Goal: Task Accomplishment & Management: Manage account settings

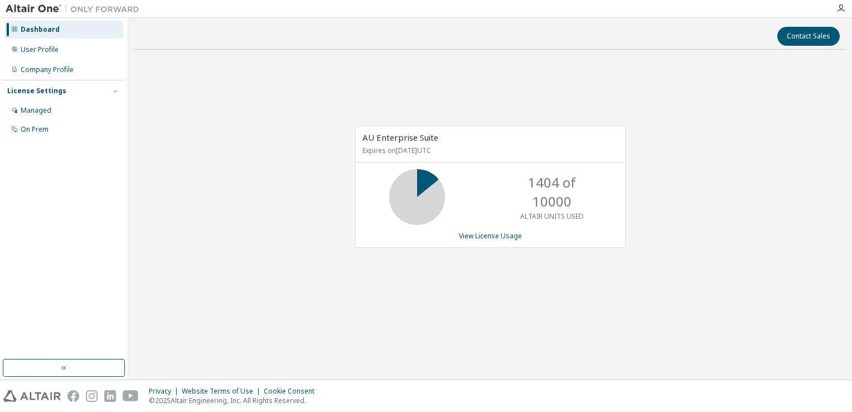
click at [232, 171] on div "AU Enterprise Suite Expires on November 23, 2025 UTC 1404 of 10000 ALTAIR UNITS…" at bounding box center [490, 193] width 713 height 268
click at [511, 234] on link "View License Usage" at bounding box center [490, 235] width 63 height 9
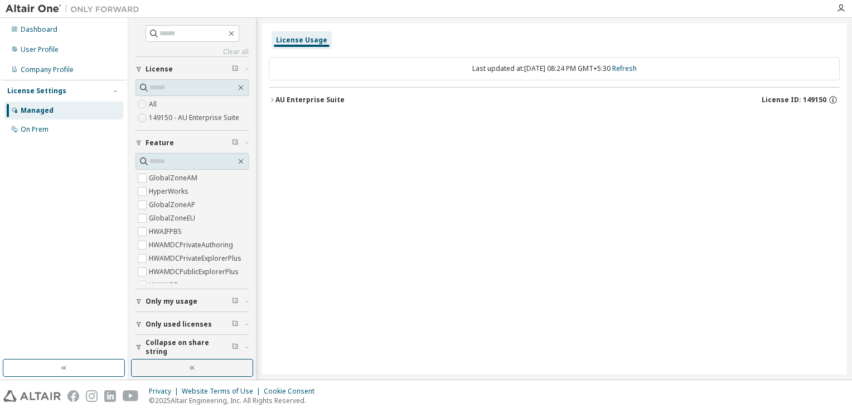
click at [274, 102] on icon "button" at bounding box center [272, 100] width 7 height 7
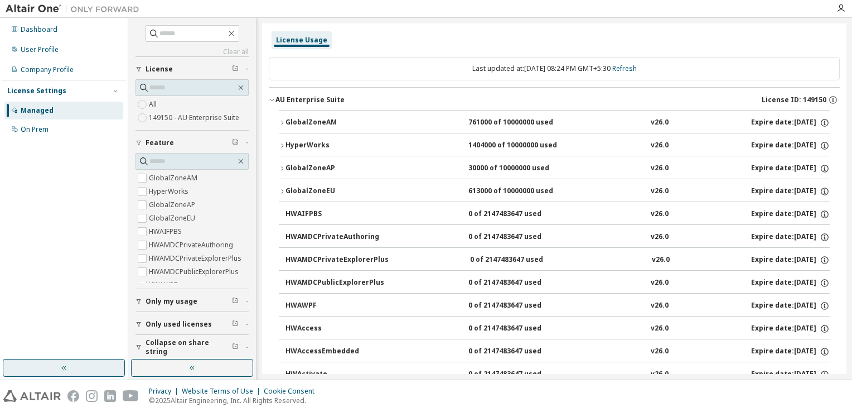
click at [74, 365] on button "button" at bounding box center [64, 368] width 122 height 18
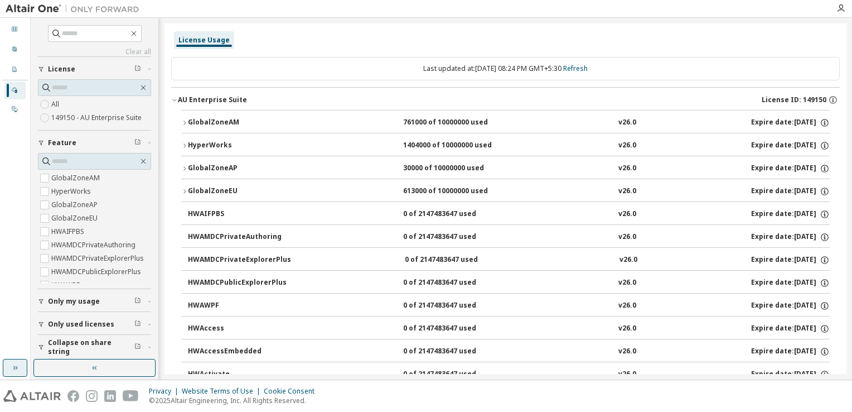
click at [11, 363] on button "button" at bounding box center [15, 368] width 25 height 18
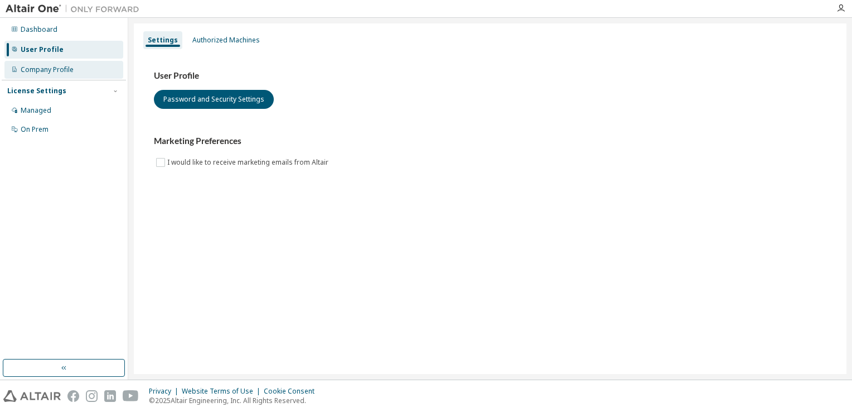
click at [53, 70] on div "Company Profile" at bounding box center [47, 69] width 53 height 9
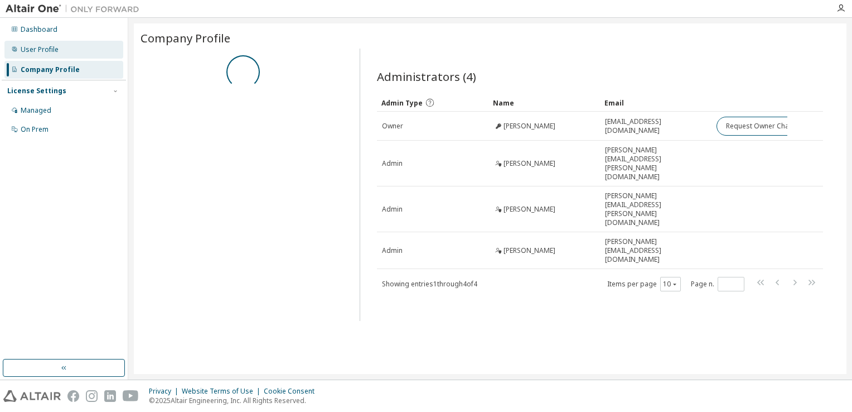
click at [53, 55] on div "User Profile" at bounding box center [63, 50] width 119 height 18
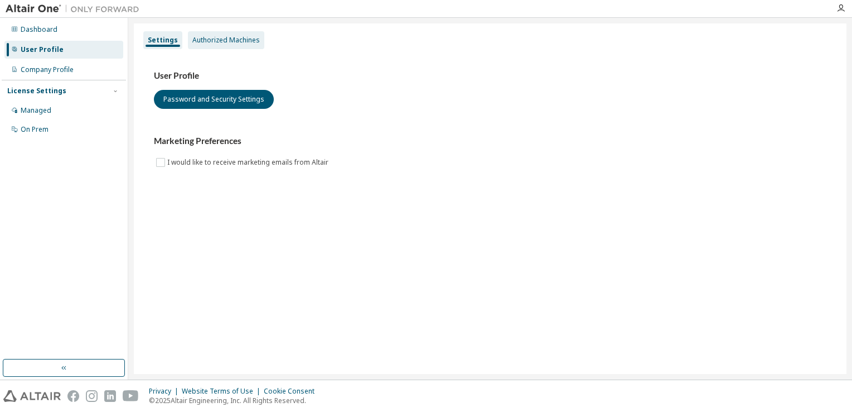
click at [201, 41] on div "Authorized Machines" at bounding box center [225, 40] width 67 height 9
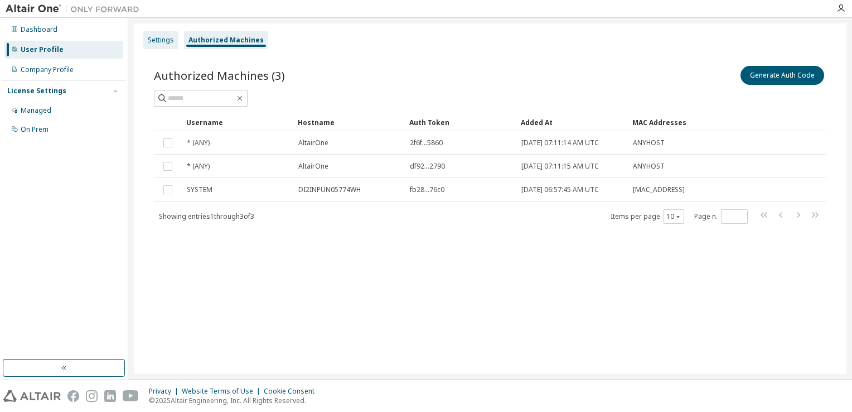
click at [166, 40] on div "Settings" at bounding box center [161, 40] width 26 height 9
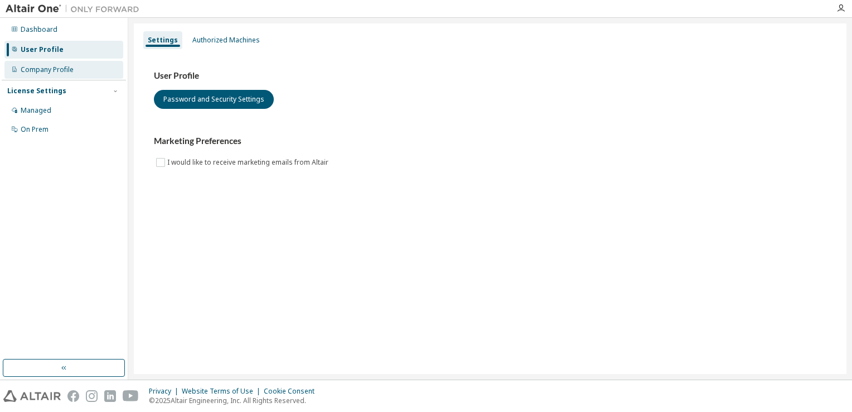
click at [60, 61] on div "Company Profile" at bounding box center [63, 70] width 119 height 18
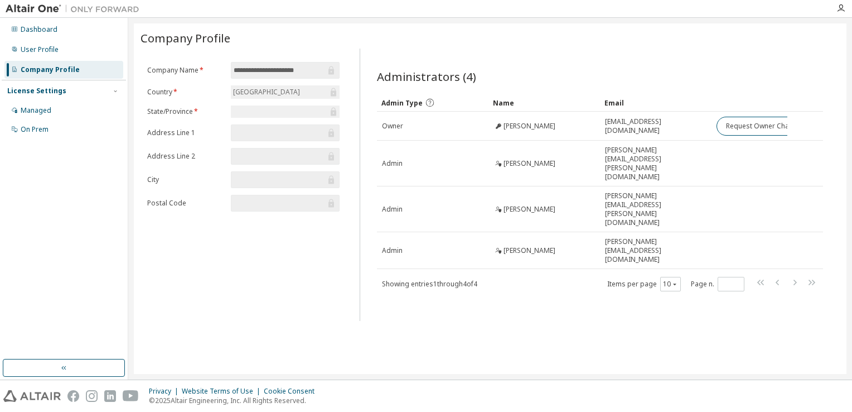
click at [785, 276] on span at bounding box center [787, 284] width 64 height 16
click at [48, 110] on div "Managed" at bounding box center [36, 110] width 31 height 9
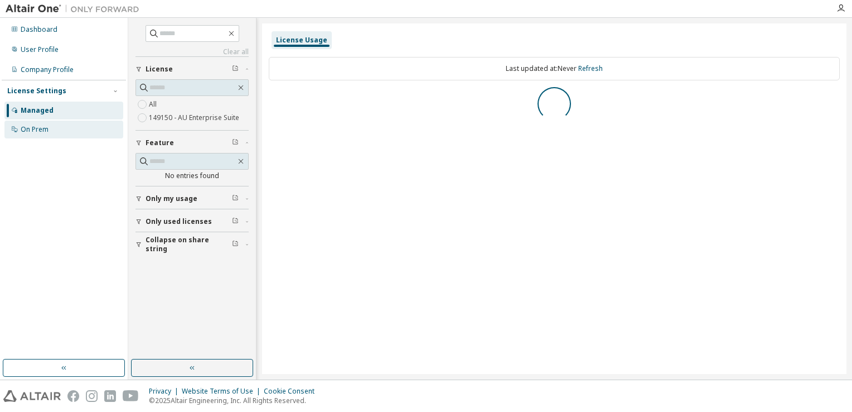
click at [42, 131] on div "On Prem" at bounding box center [35, 129] width 28 height 9
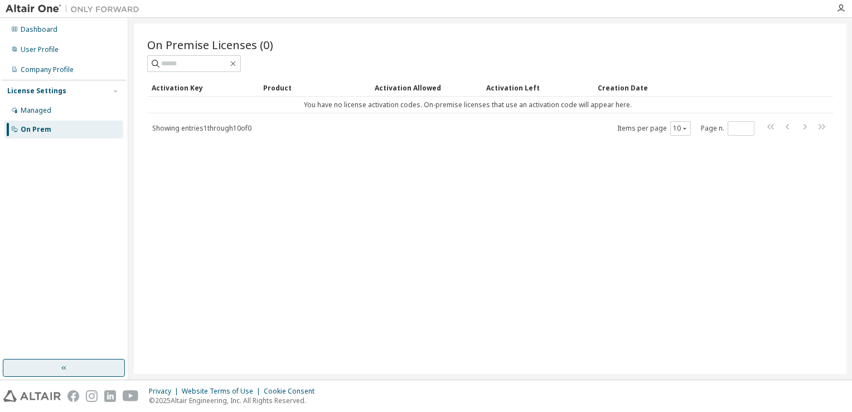
click at [67, 369] on icon "button" at bounding box center [64, 367] width 9 height 9
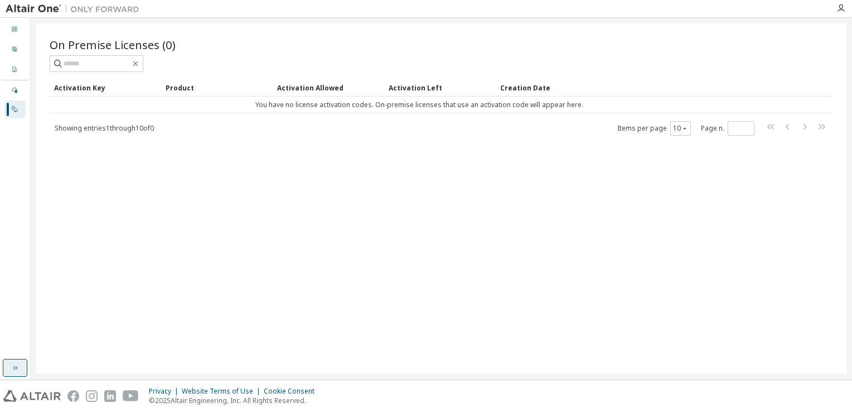
click at [17, 366] on icon "button" at bounding box center [15, 367] width 9 height 9
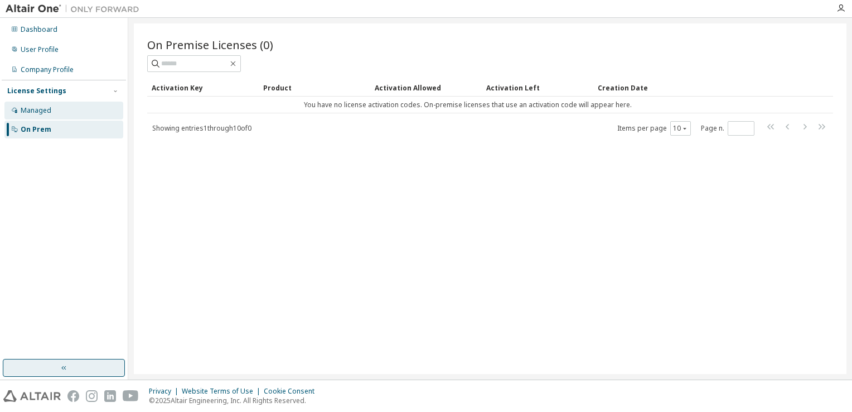
click at [89, 107] on div "Managed" at bounding box center [63, 111] width 119 height 18
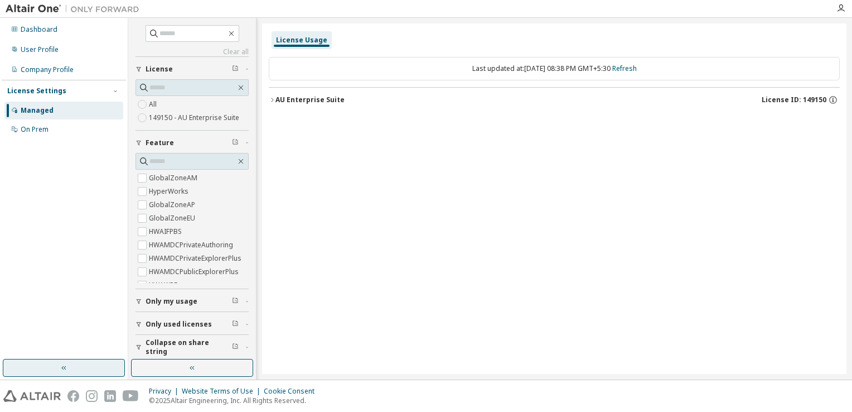
click at [149, 320] on span "Only used licenses" at bounding box center [179, 324] width 66 height 9
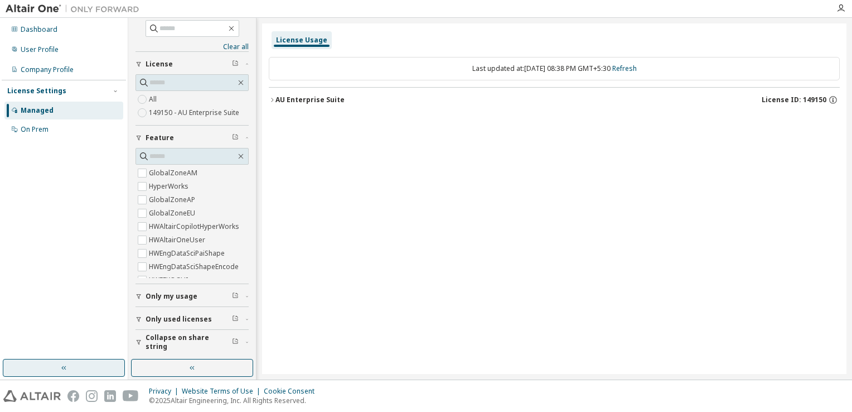
scroll to position [3, 0]
click at [272, 99] on icon "button" at bounding box center [272, 100] width 7 height 7
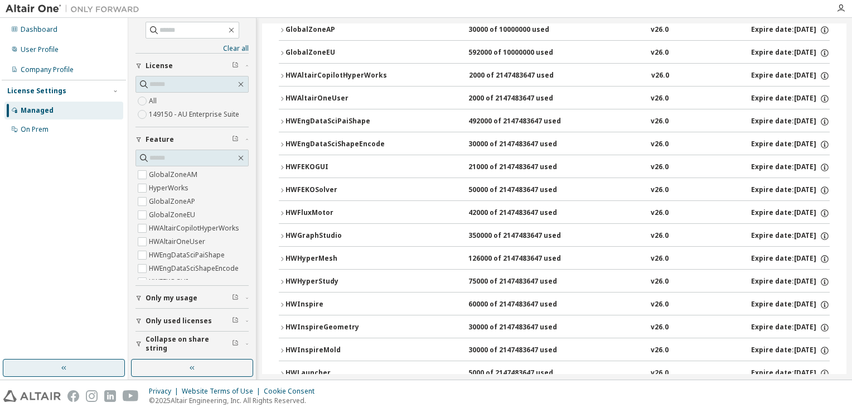
scroll to position [393, 0]
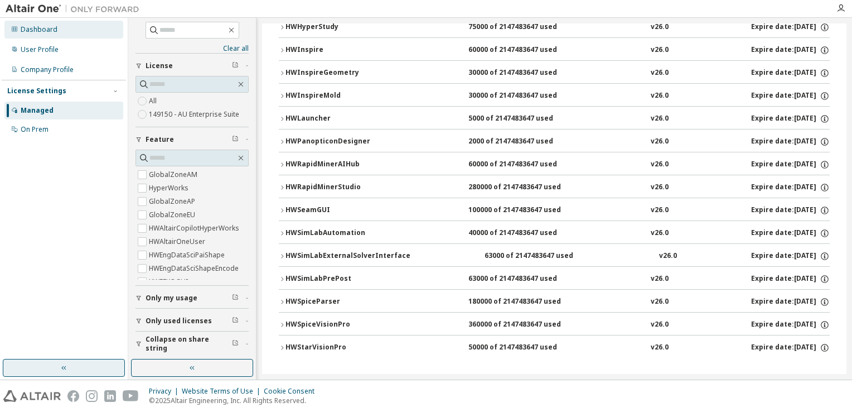
click at [46, 25] on div "Dashboard" at bounding box center [39, 29] width 37 height 9
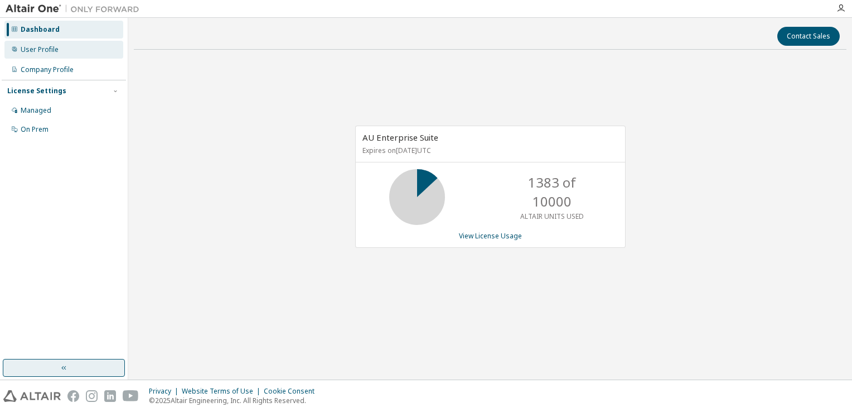
click at [43, 48] on div "User Profile" at bounding box center [40, 49] width 38 height 9
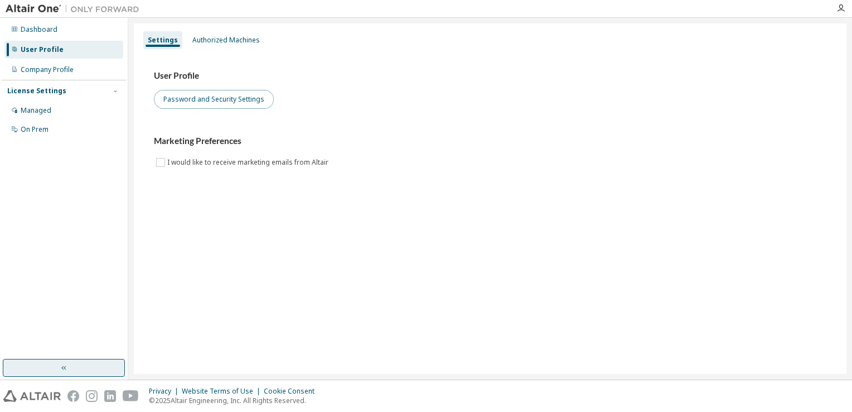
click at [203, 90] on button "Password and Security Settings" at bounding box center [214, 99] width 120 height 19
